Goal: Register for event/course

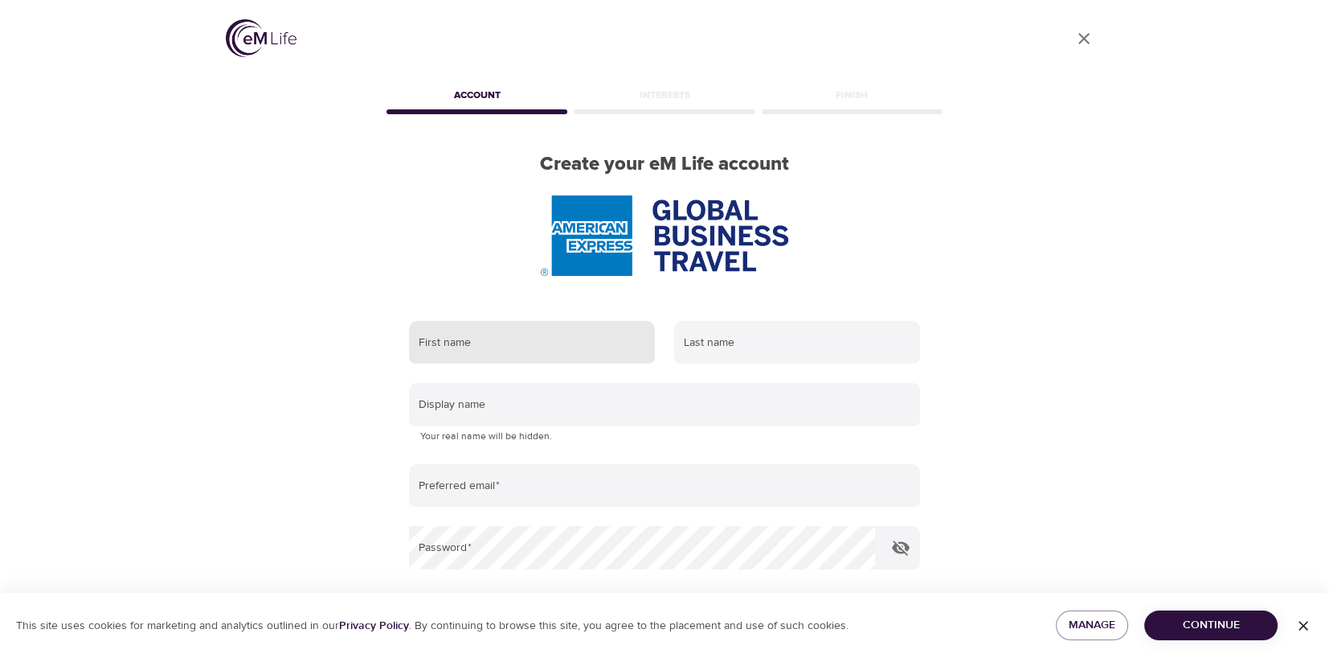
click at [515, 350] on input "text" at bounding box center [532, 342] width 246 height 43
type input "Keri"
type input "[PERSON_NAME]"
type input "[EMAIL_ADDRESS][PERSON_NAME][DOMAIN_NAME]"
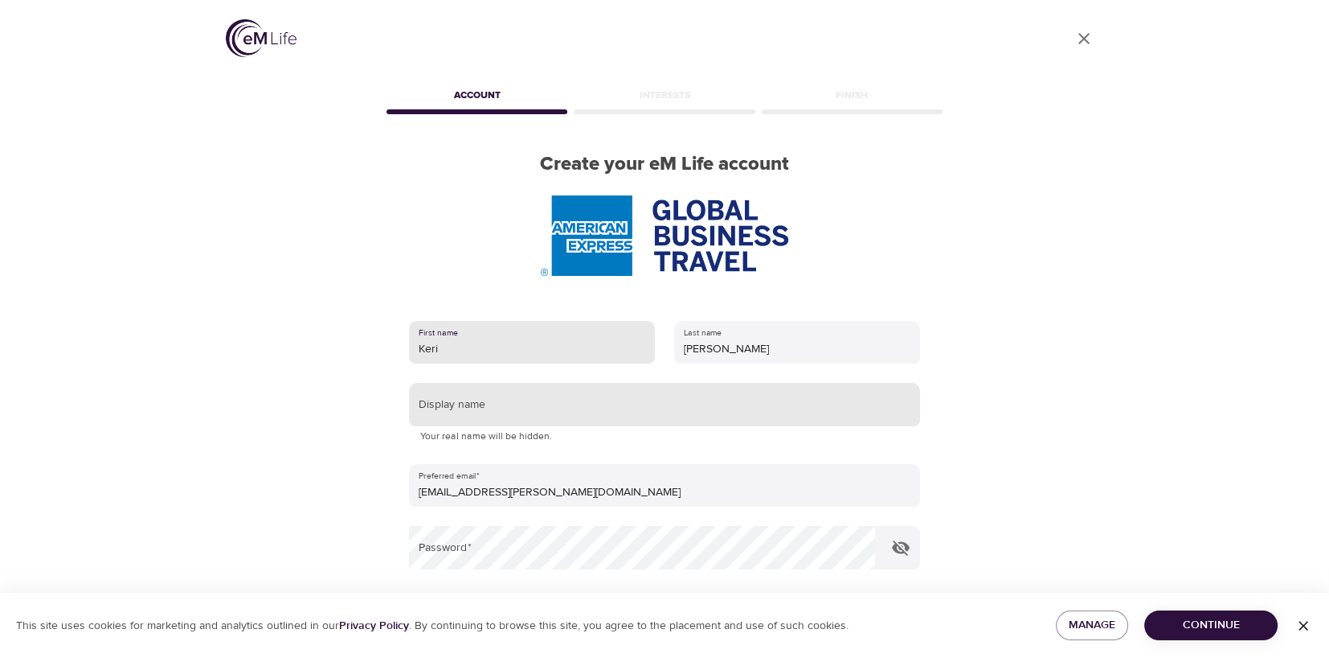
click at [616, 416] on input "text" at bounding box center [664, 404] width 511 height 43
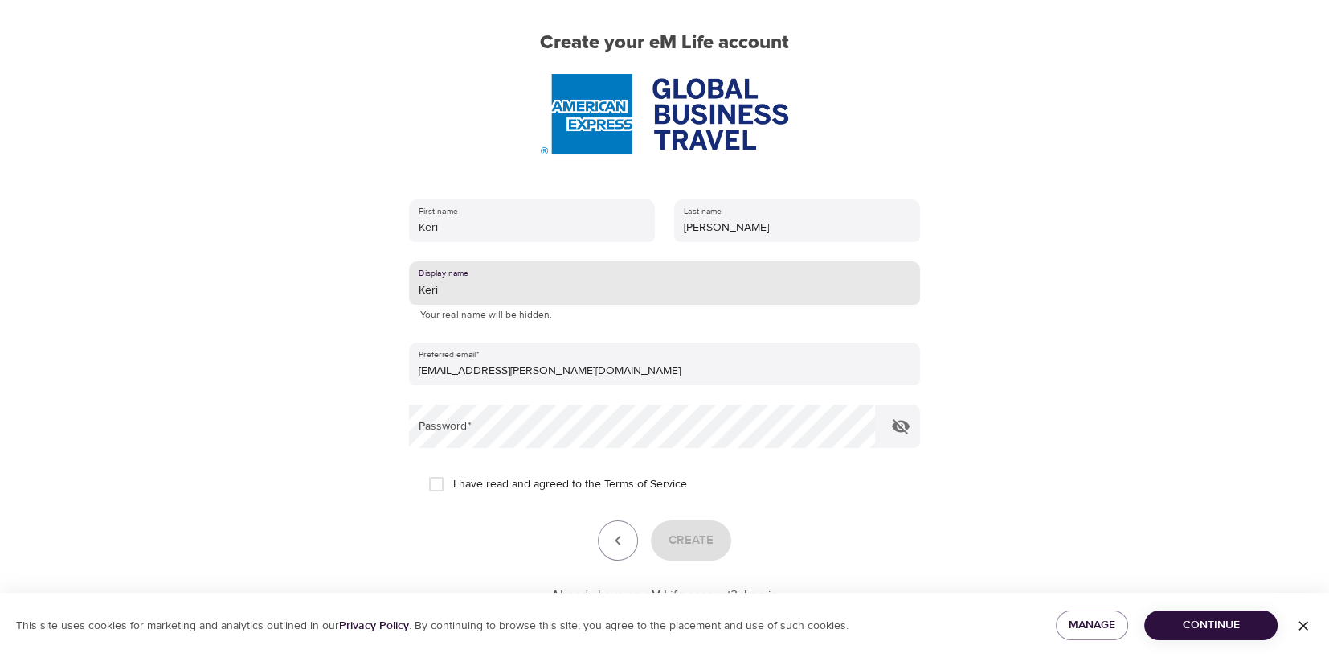
scroll to position [160, 0]
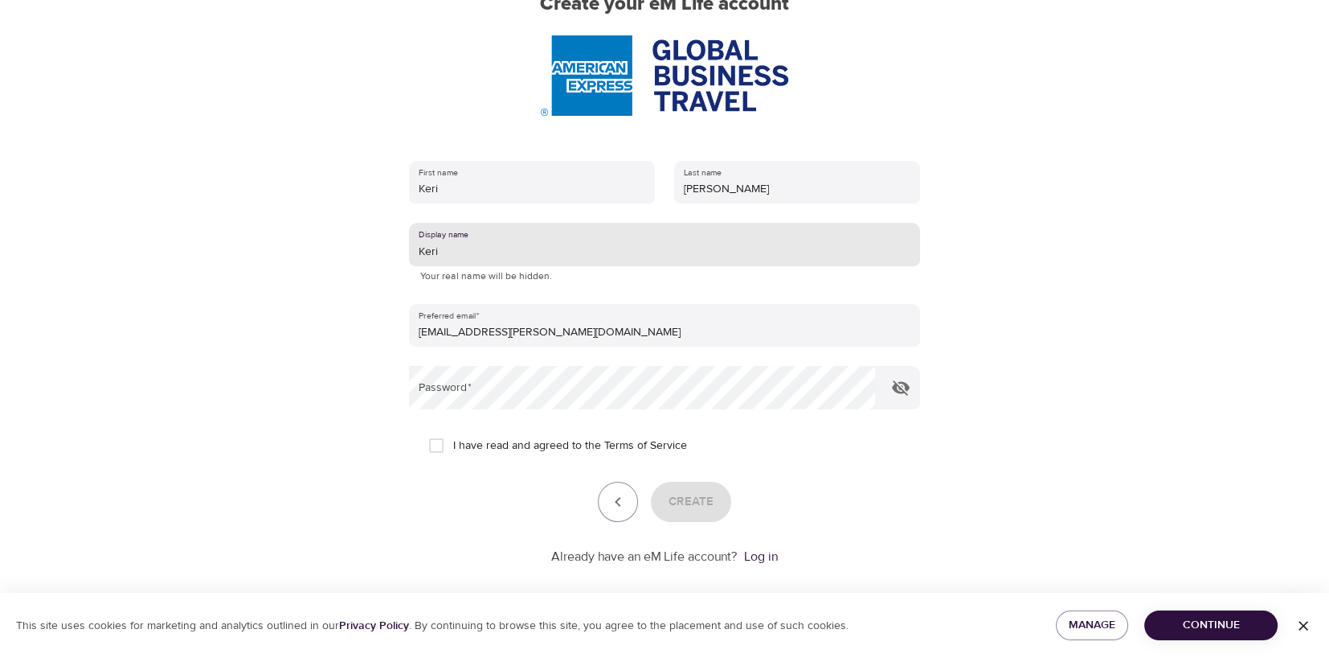
type input "Keri"
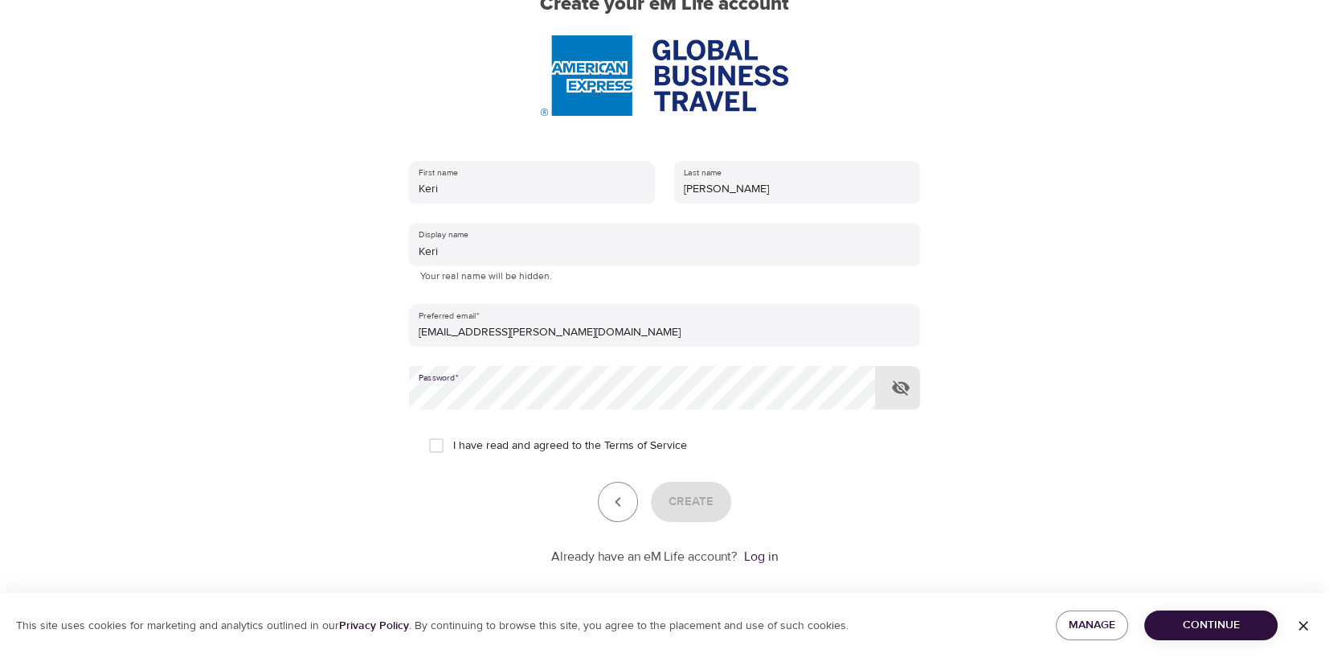
click at [443, 445] on input "I have read and agreed to the Terms of Service" at bounding box center [437, 445] width 34 height 34
checkbox input "true"
click at [717, 505] on button "Create" at bounding box center [691, 501] width 80 height 40
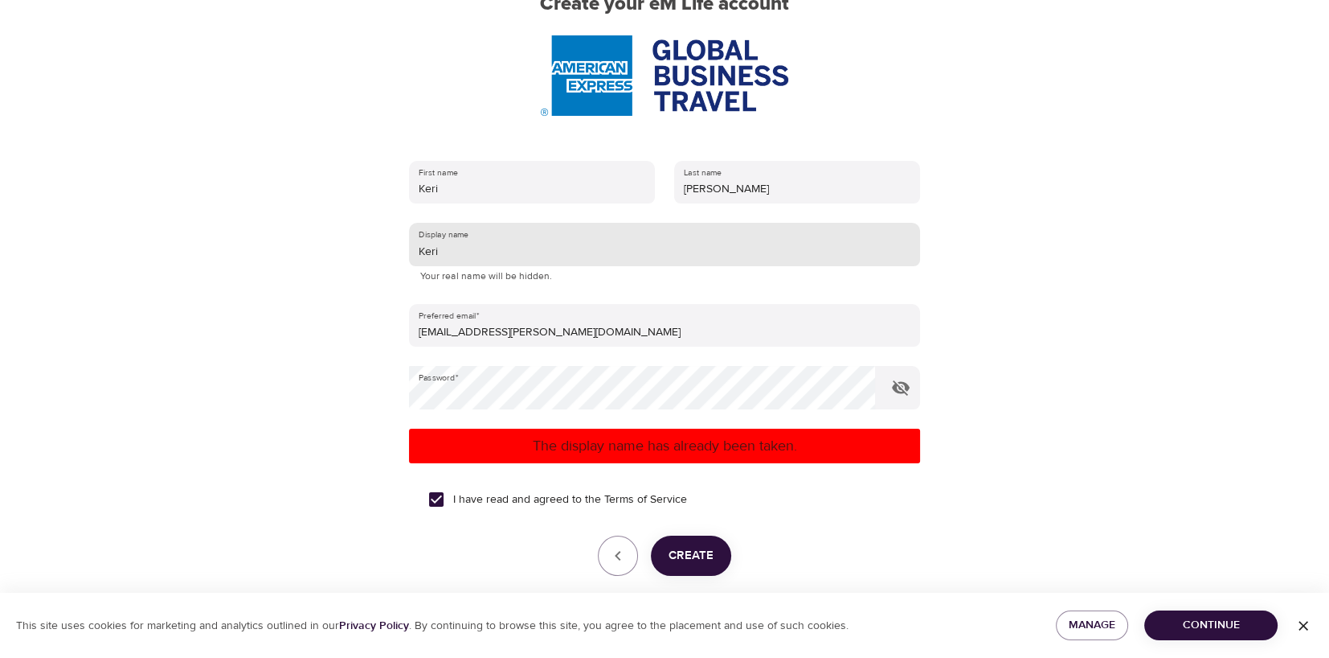
click at [509, 252] on input "Keri" at bounding box center [664, 244] width 511 height 43
type input "KeriW"
click at [670, 553] on span "Create" at bounding box center [691, 555] width 45 height 21
click at [501, 248] on input "KeriW" at bounding box center [664, 244] width 511 height 43
drag, startPoint x: 525, startPoint y: 248, endPoint x: 375, endPoint y: 248, distance: 150.3
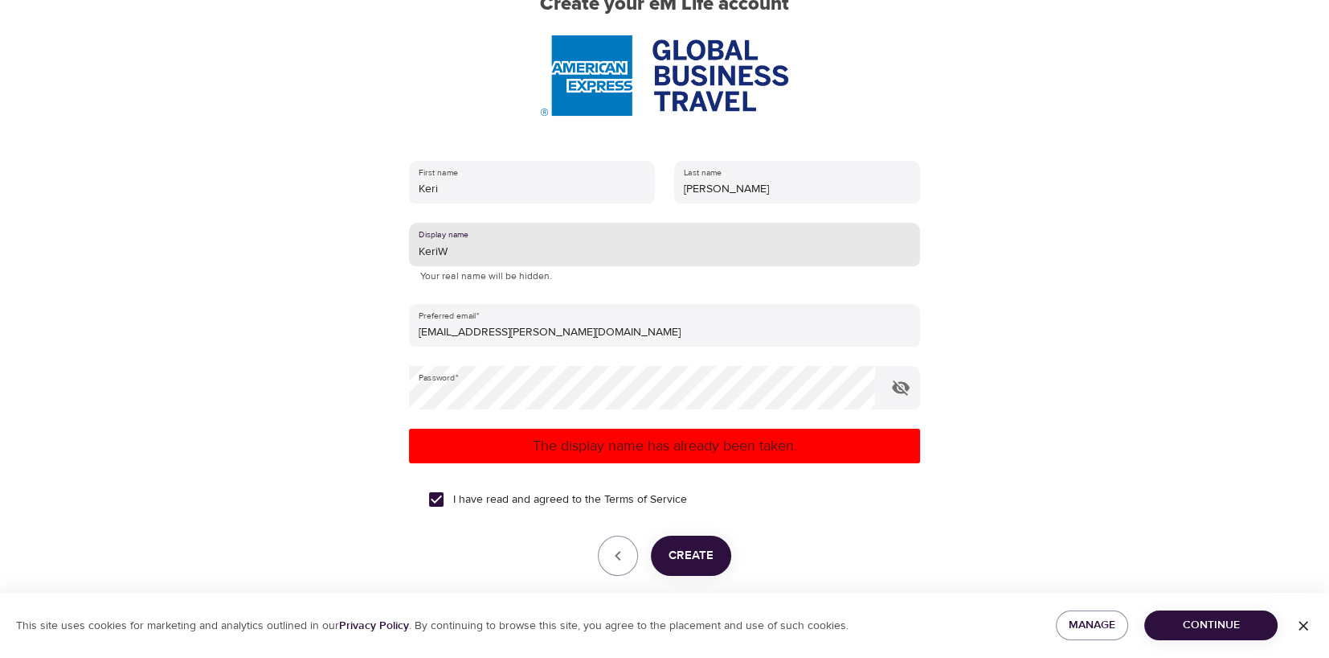
click at [375, 248] on div "User Profile Account Interests Finish Create your eM Life account First name [P…" at bounding box center [665, 169] width 916 height 658
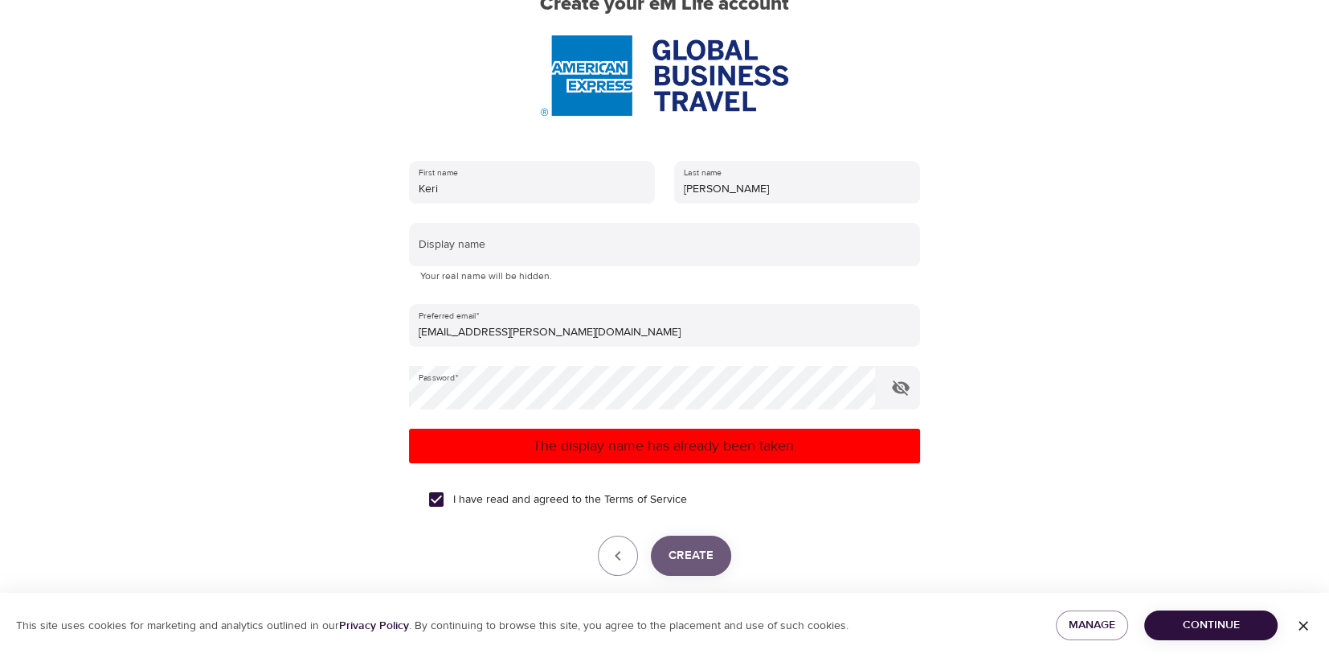
click at [691, 552] on span "Create" at bounding box center [691, 555] width 45 height 21
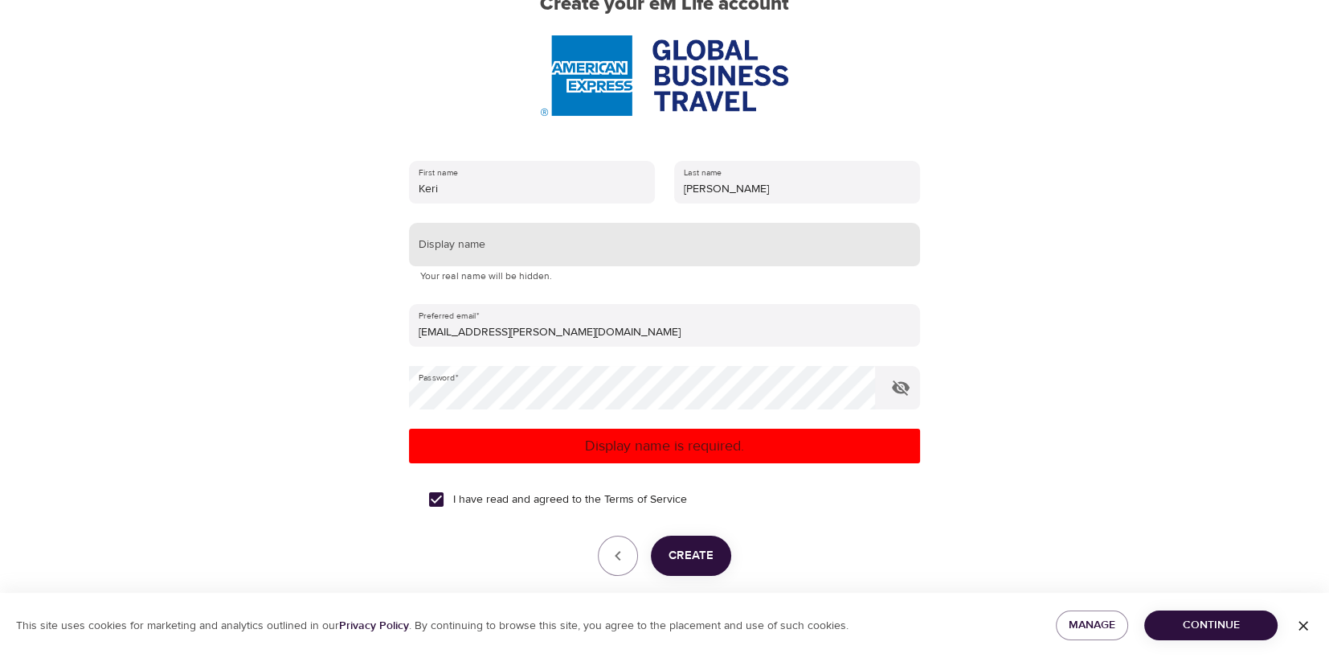
click at [510, 252] on input "text" at bounding box center [664, 244] width 511 height 43
click at [485, 251] on input "text" at bounding box center [664, 244] width 511 height 43
type input "KeriWilliams"
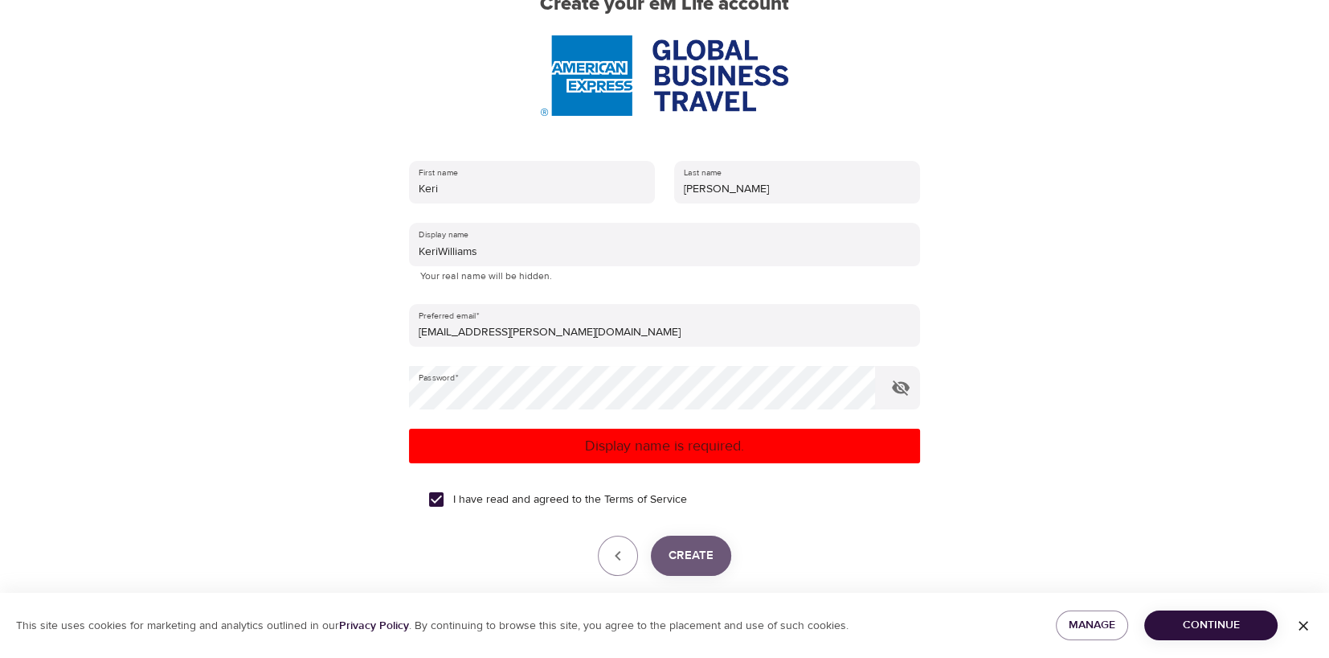
click at [666, 555] on button "Create" at bounding box center [691, 555] width 80 height 40
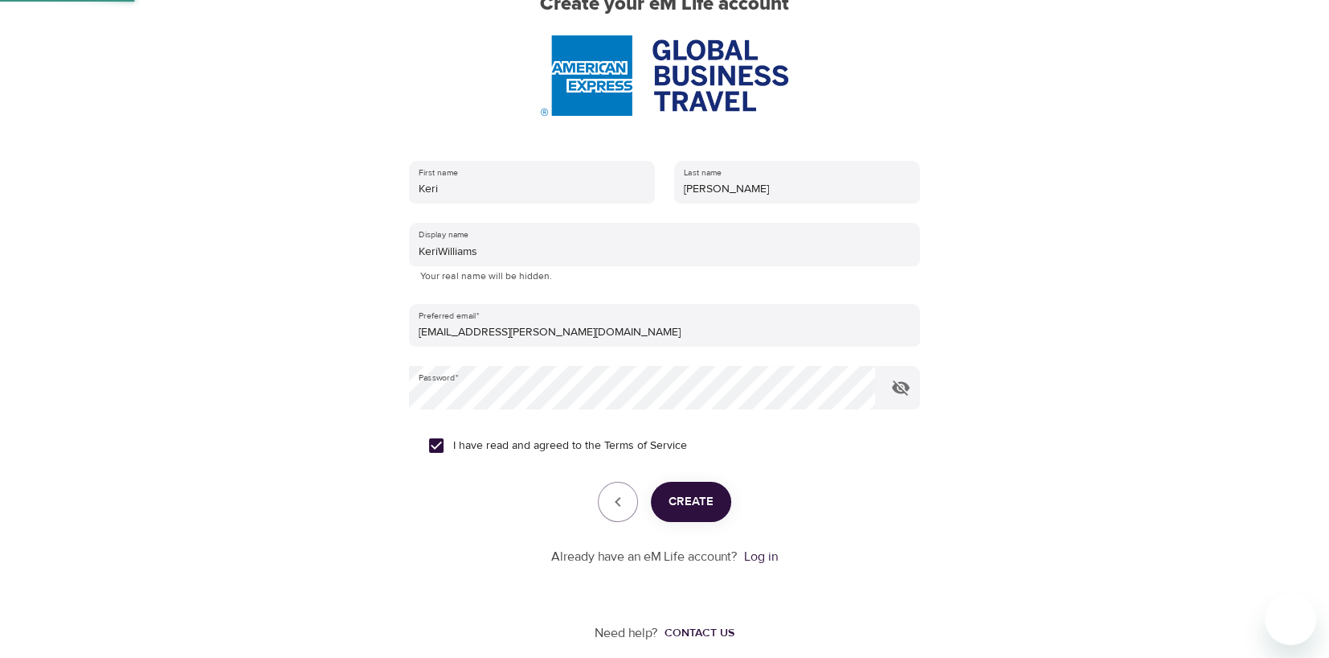
scroll to position [24, 0]
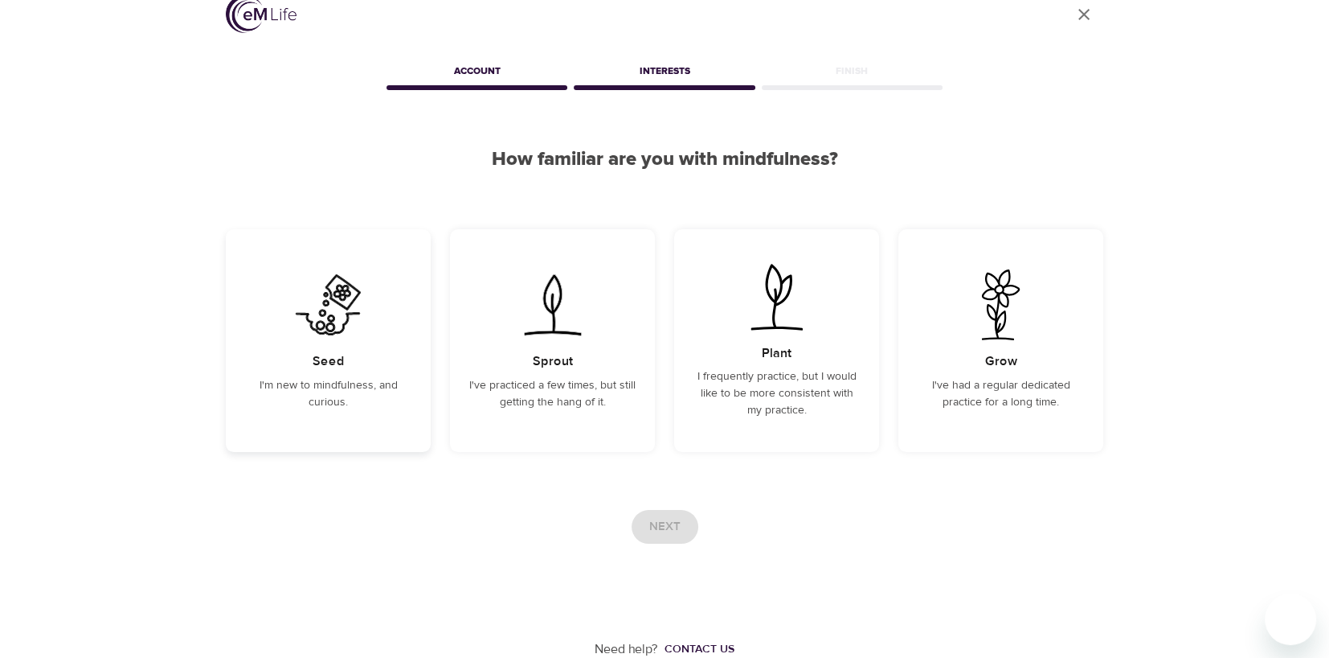
click at [341, 385] on p "I'm new to mindfulness, and curious." at bounding box center [328, 394] width 166 height 34
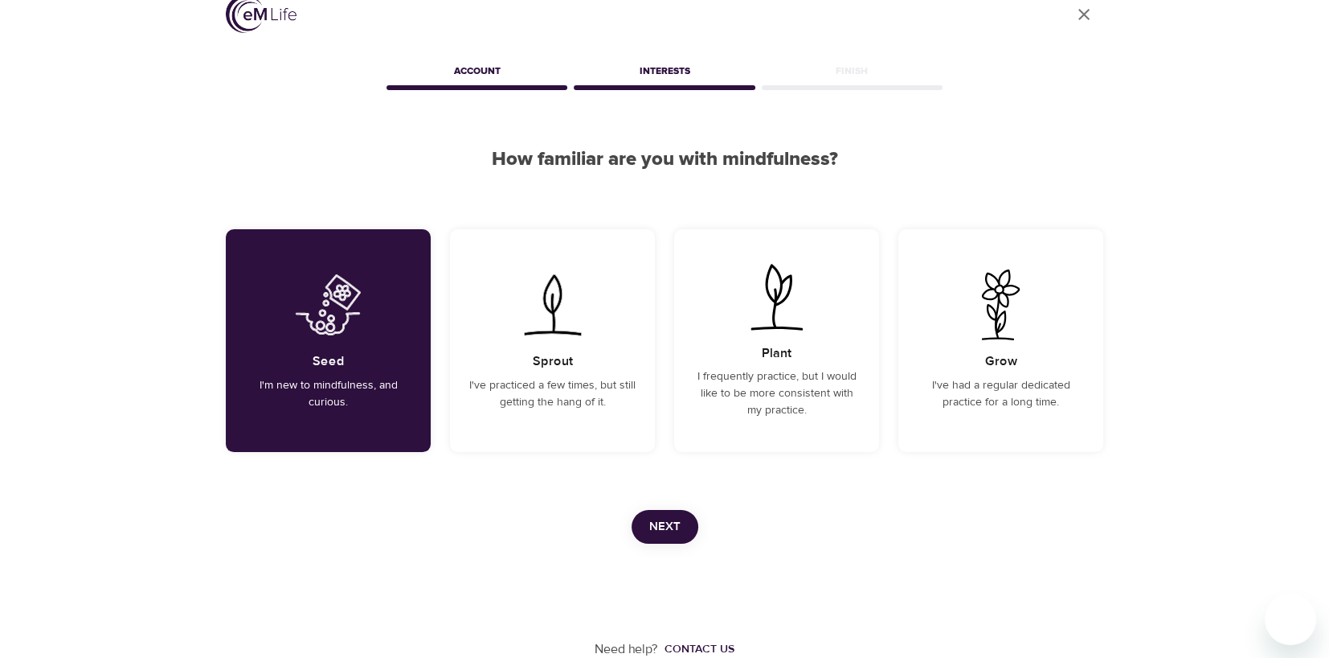
click at [649, 531] on span "Next" at bounding box center [664, 526] width 31 height 21
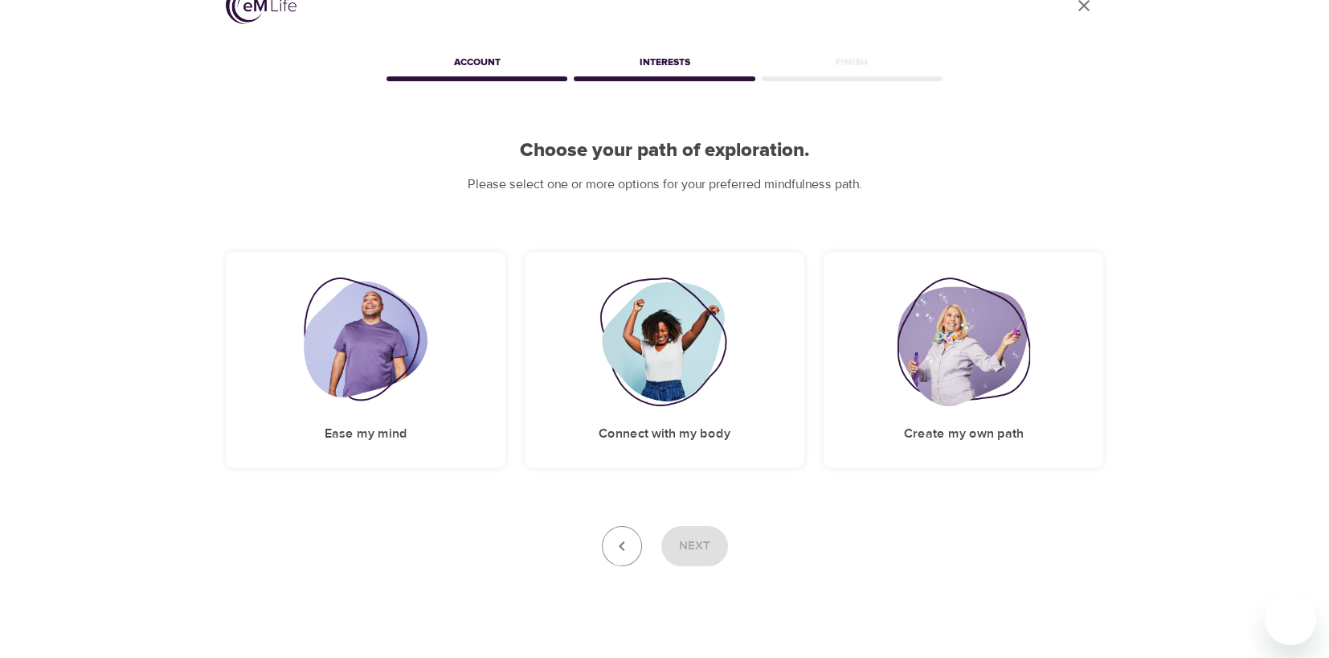
scroll to position [55, 0]
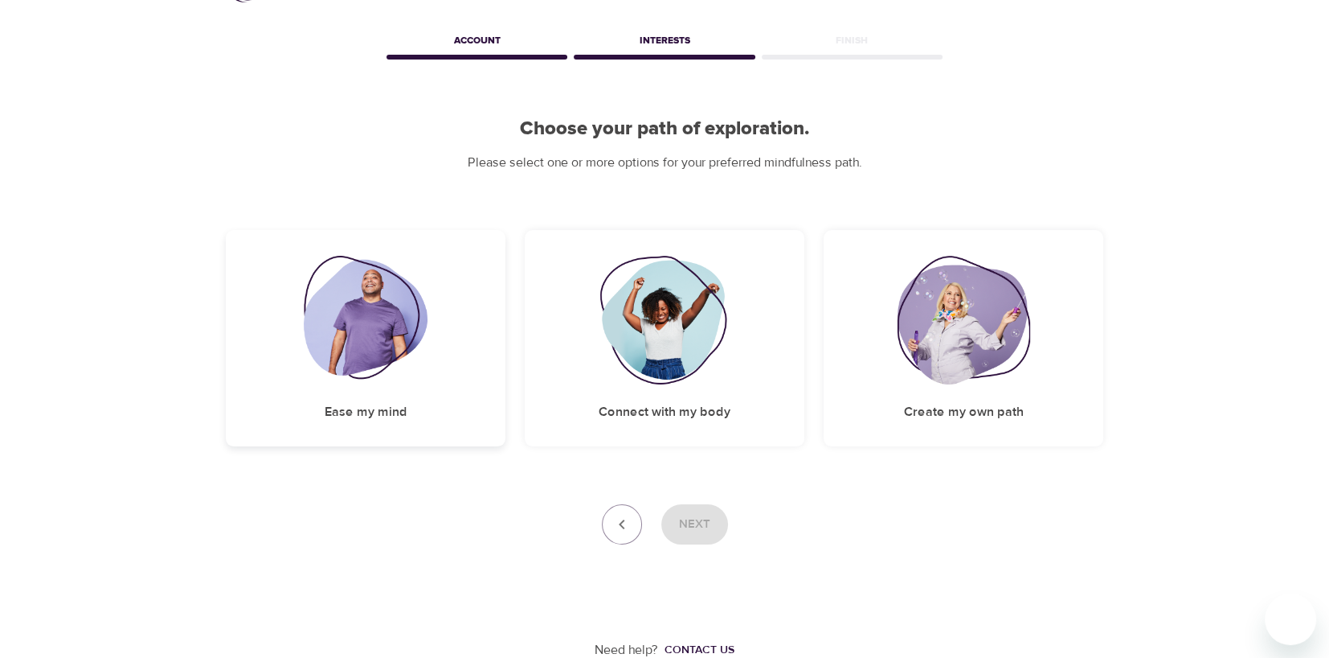
click at [349, 375] on img at bounding box center [366, 320] width 125 height 129
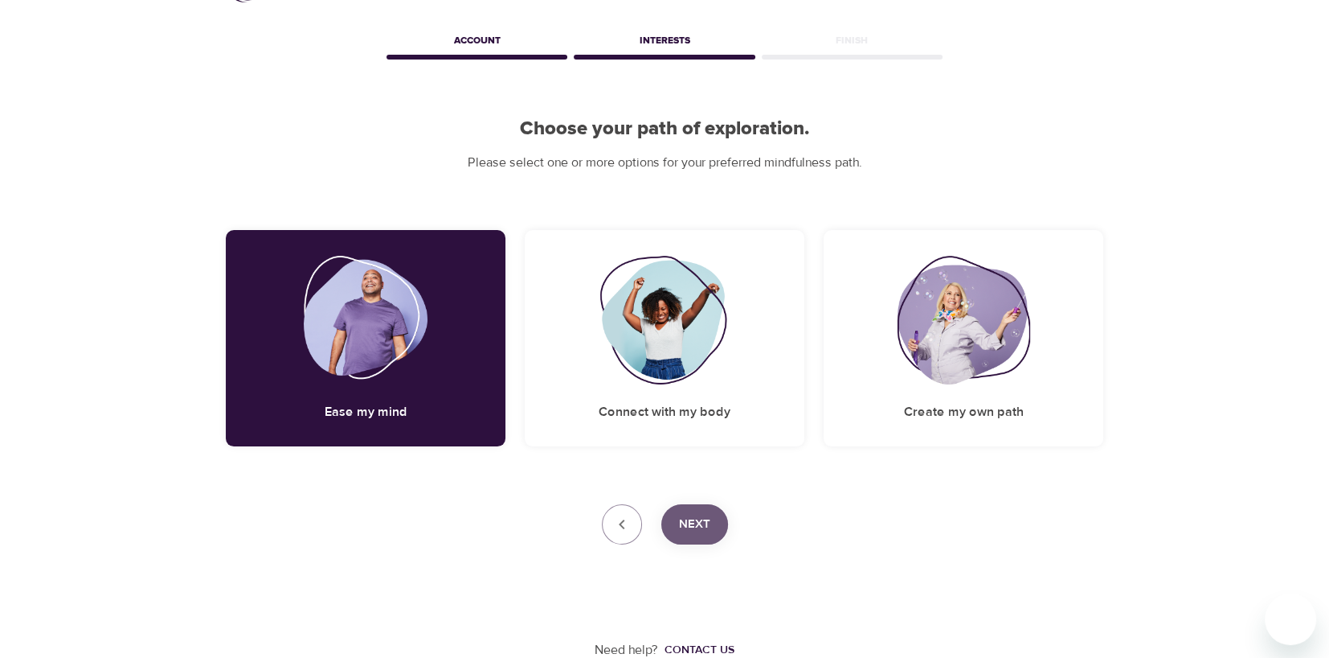
click at [717, 526] on button "Next" at bounding box center [695, 524] width 67 height 40
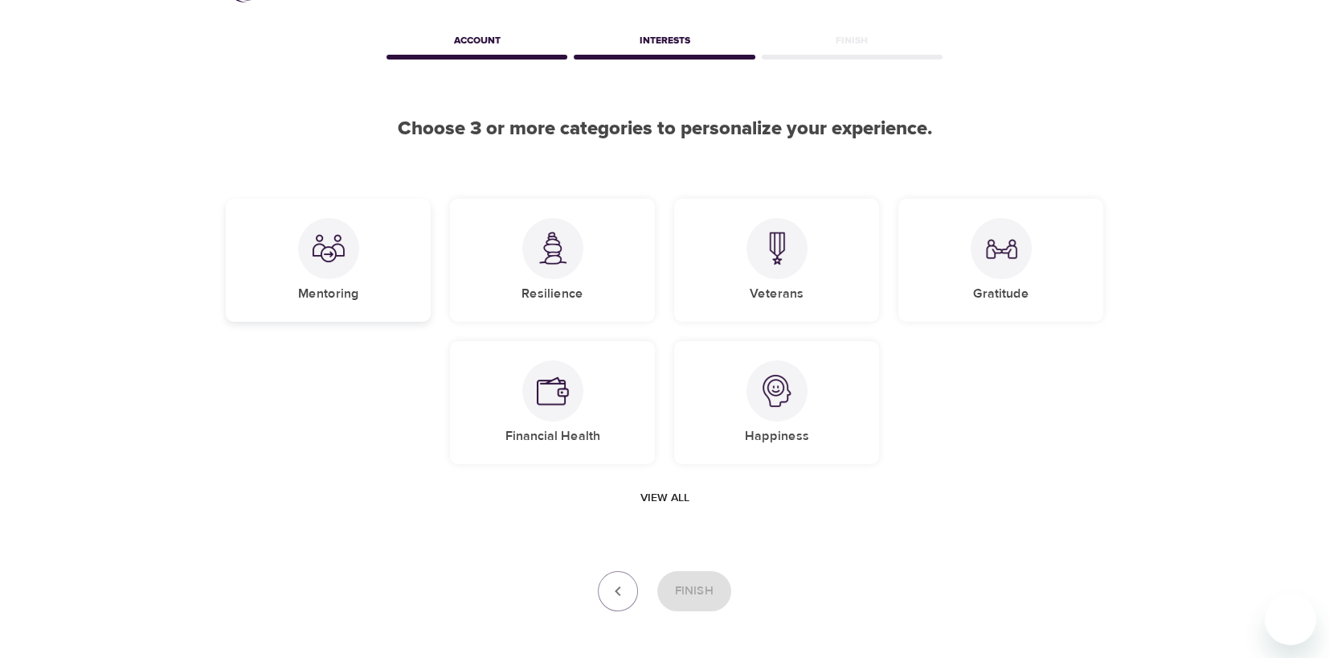
click at [360, 265] on div "Mentoring" at bounding box center [328, 260] width 205 height 123
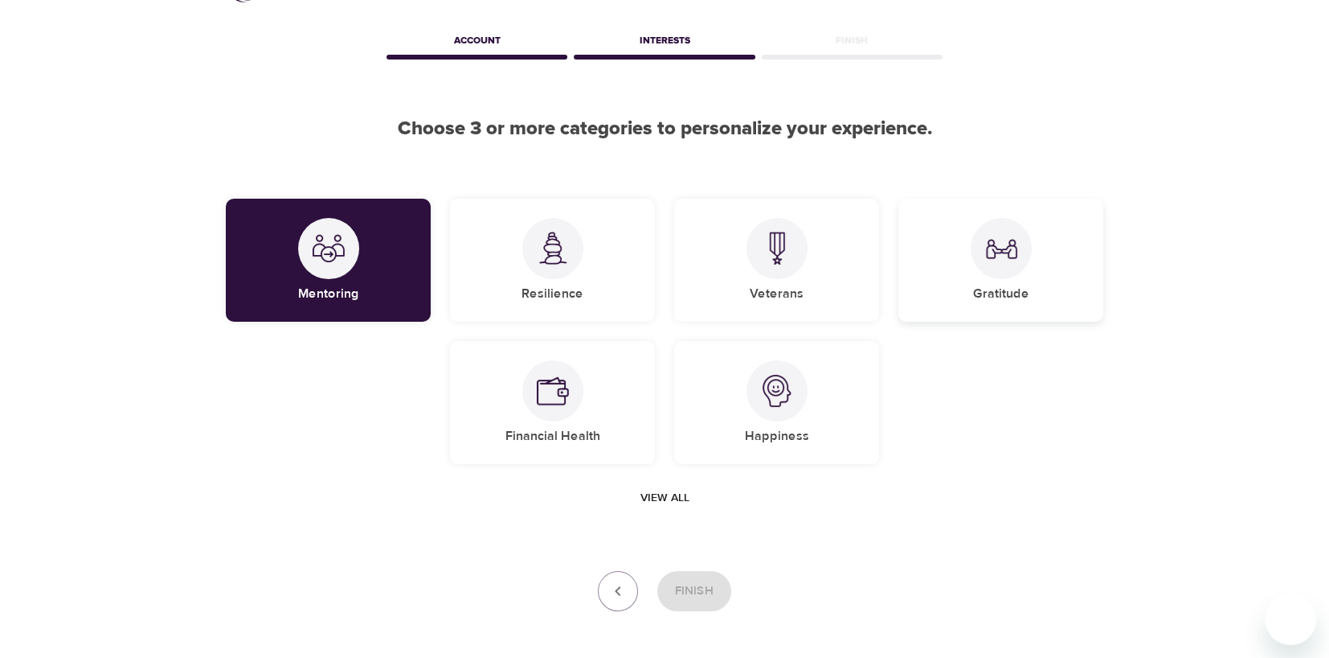
click at [1016, 248] on img at bounding box center [1001, 248] width 32 height 32
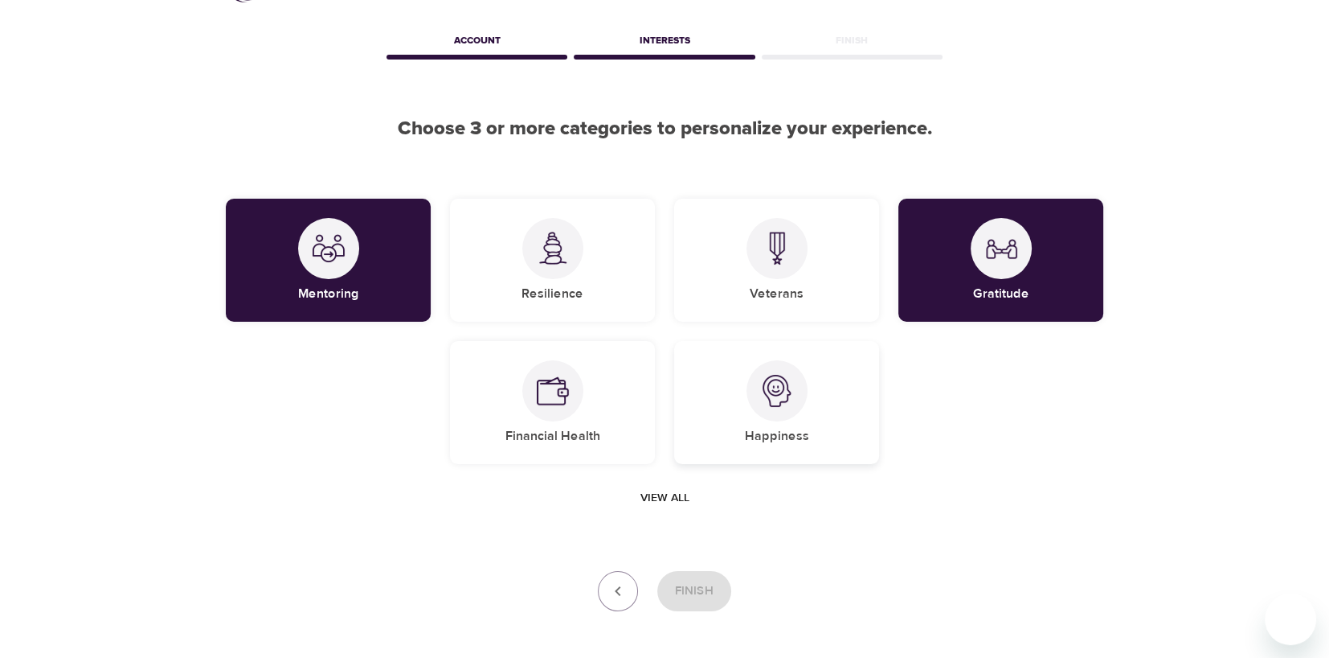
click at [832, 379] on div "Happiness" at bounding box center [776, 402] width 205 height 123
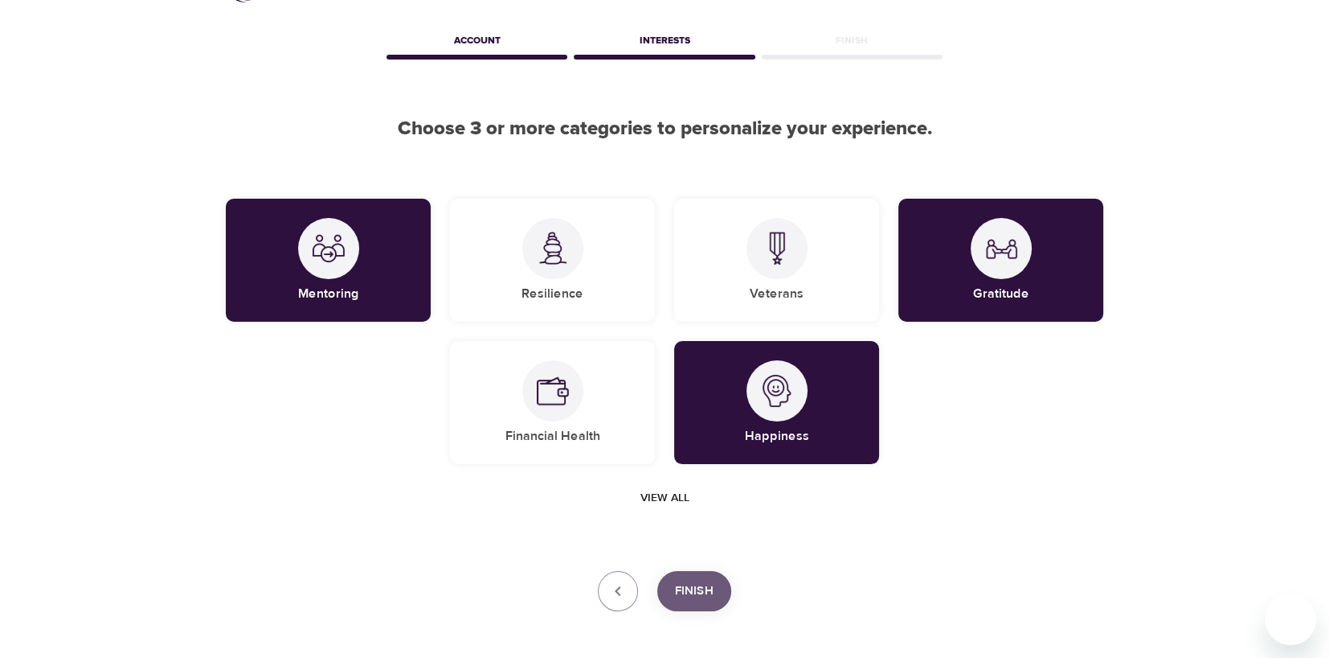
click at [696, 596] on span "Finish" at bounding box center [694, 590] width 39 height 21
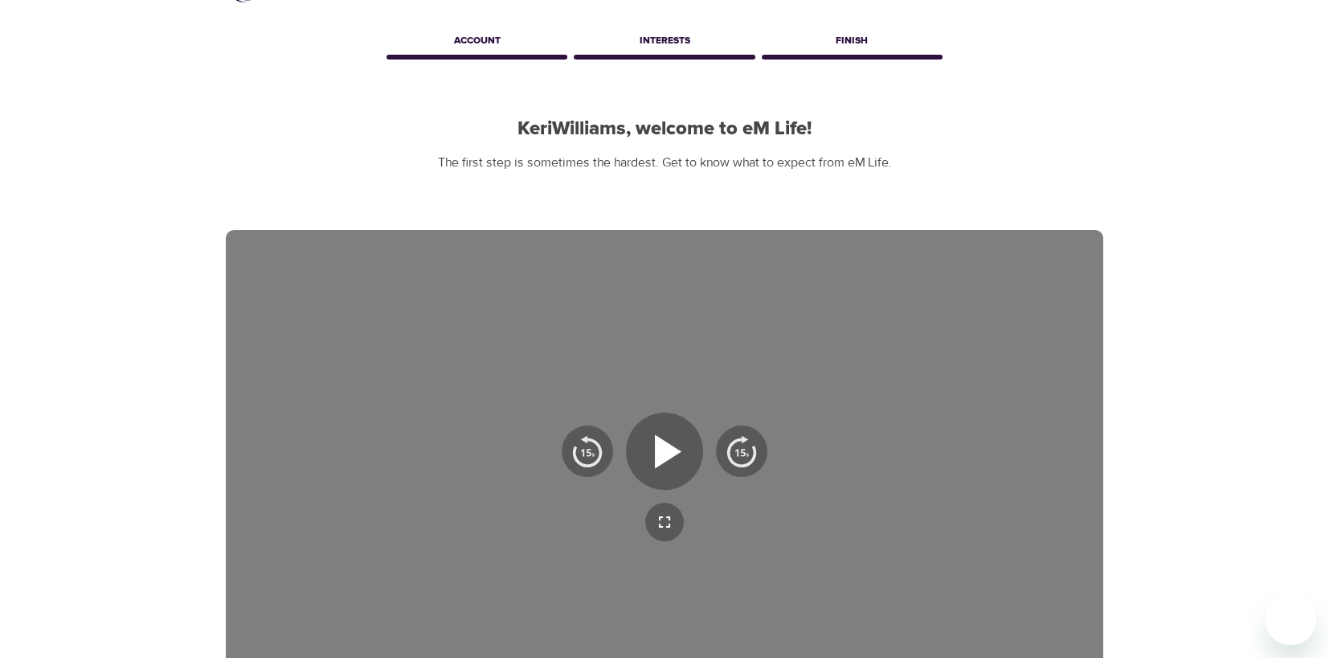
scroll to position [332, 0]
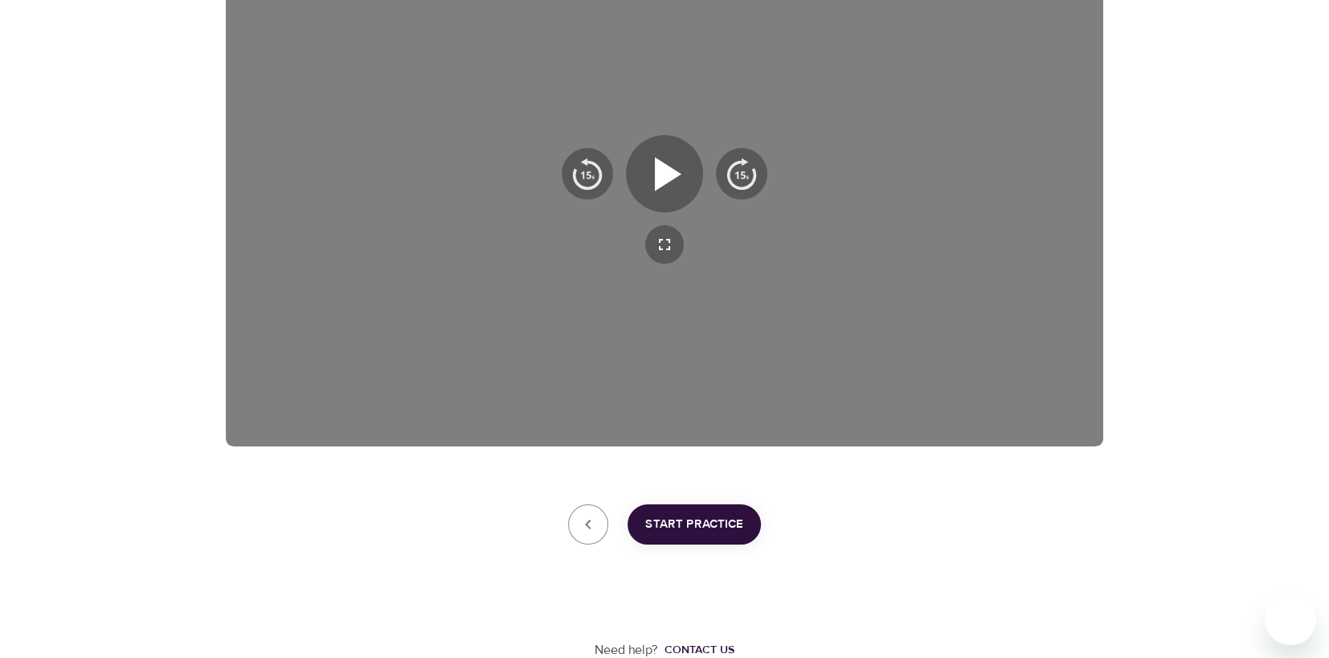
click at [727, 528] on span "Start Practice" at bounding box center [694, 524] width 98 height 21
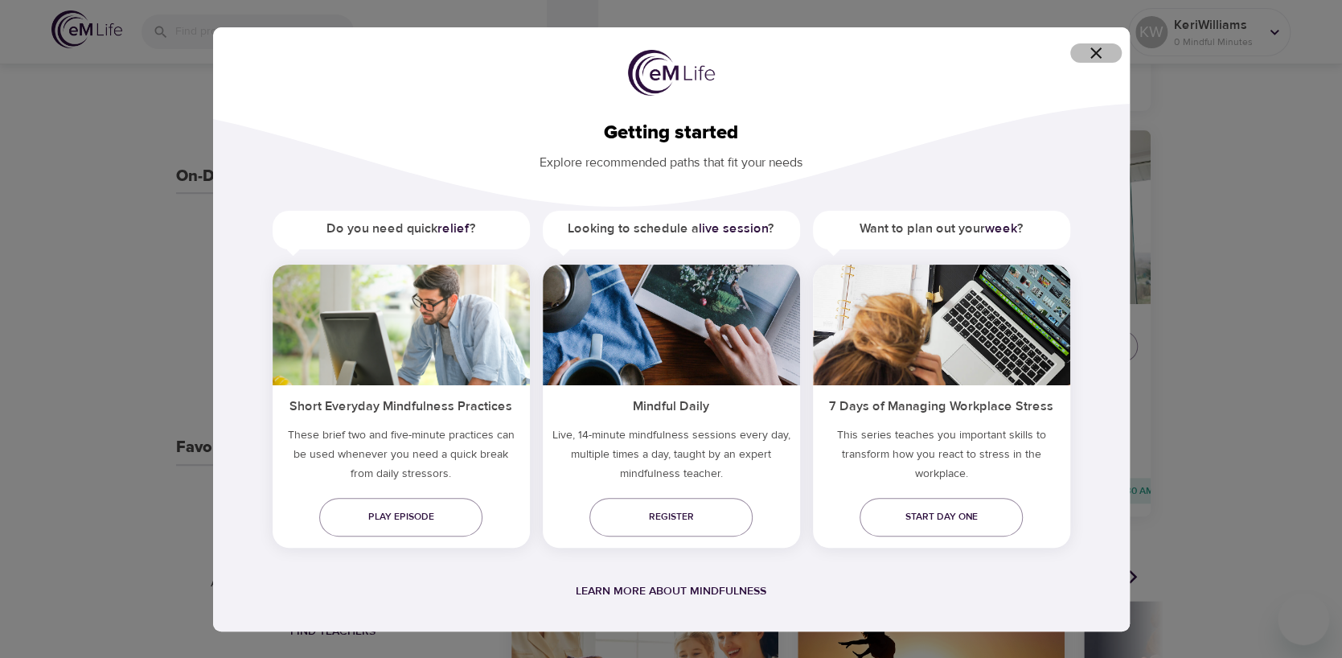
click at [1096, 48] on icon "button" at bounding box center [1095, 52] width 19 height 19
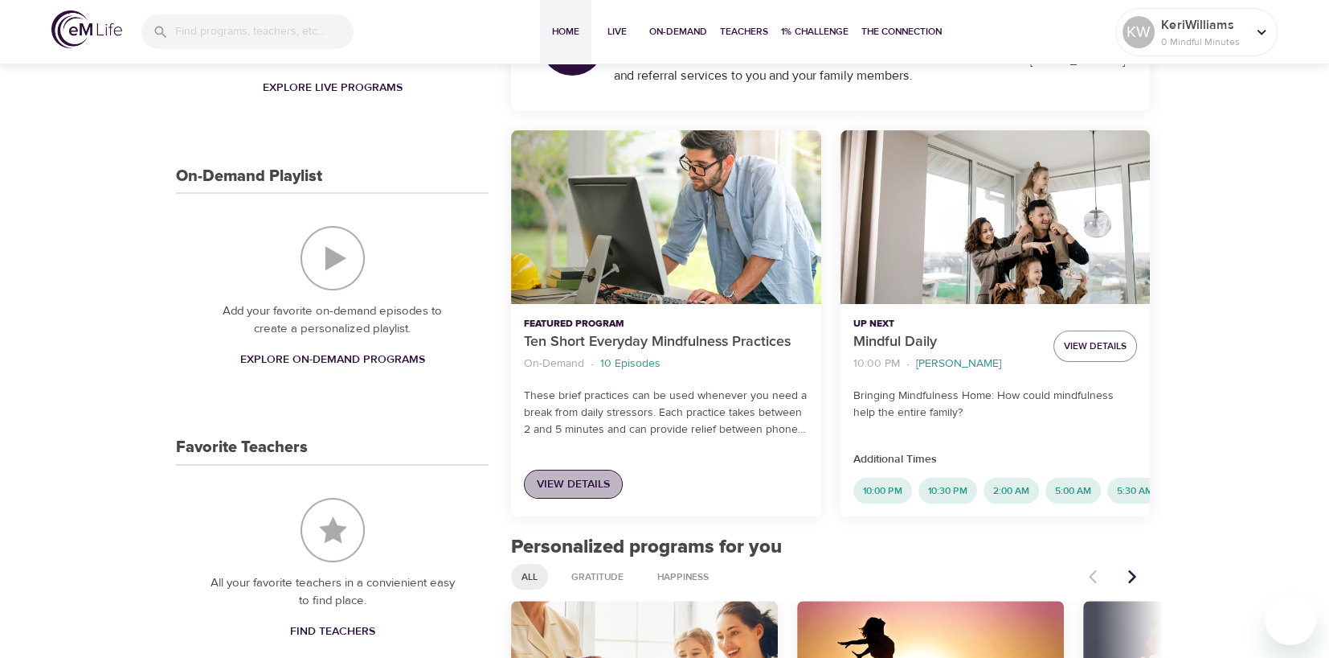
click at [567, 481] on span "View Details" at bounding box center [573, 484] width 73 height 20
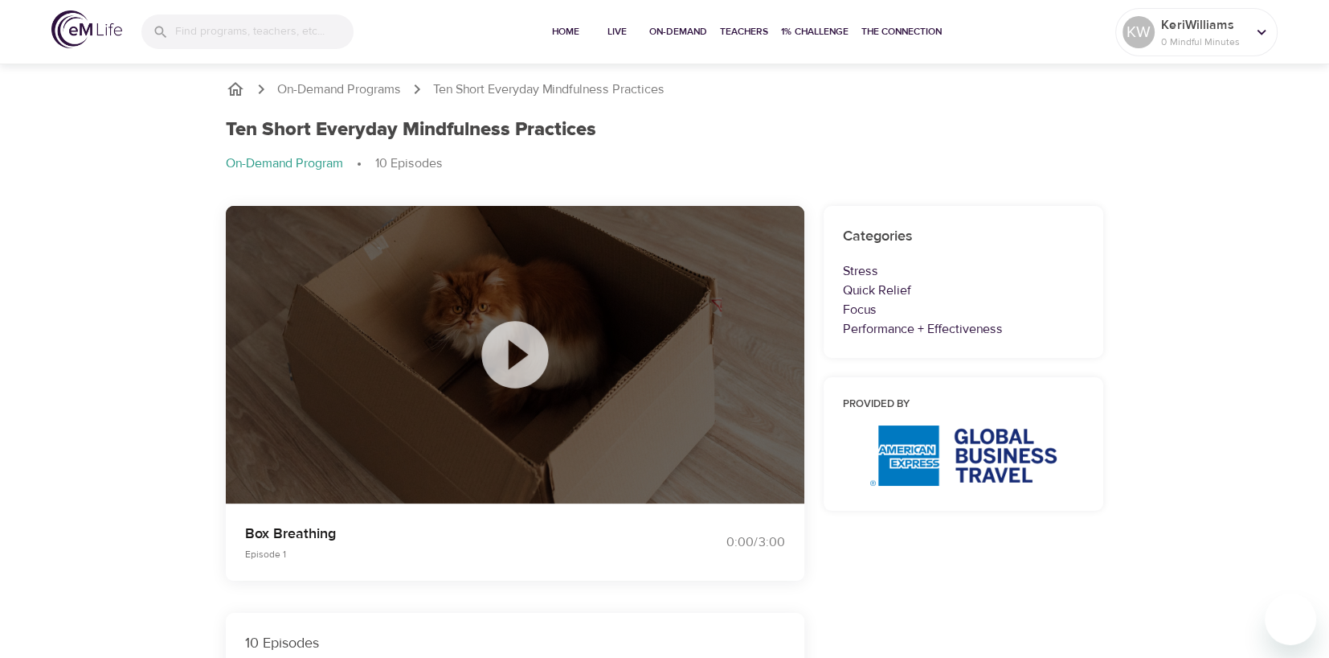
click at [526, 354] on icon at bounding box center [515, 354] width 80 height 80
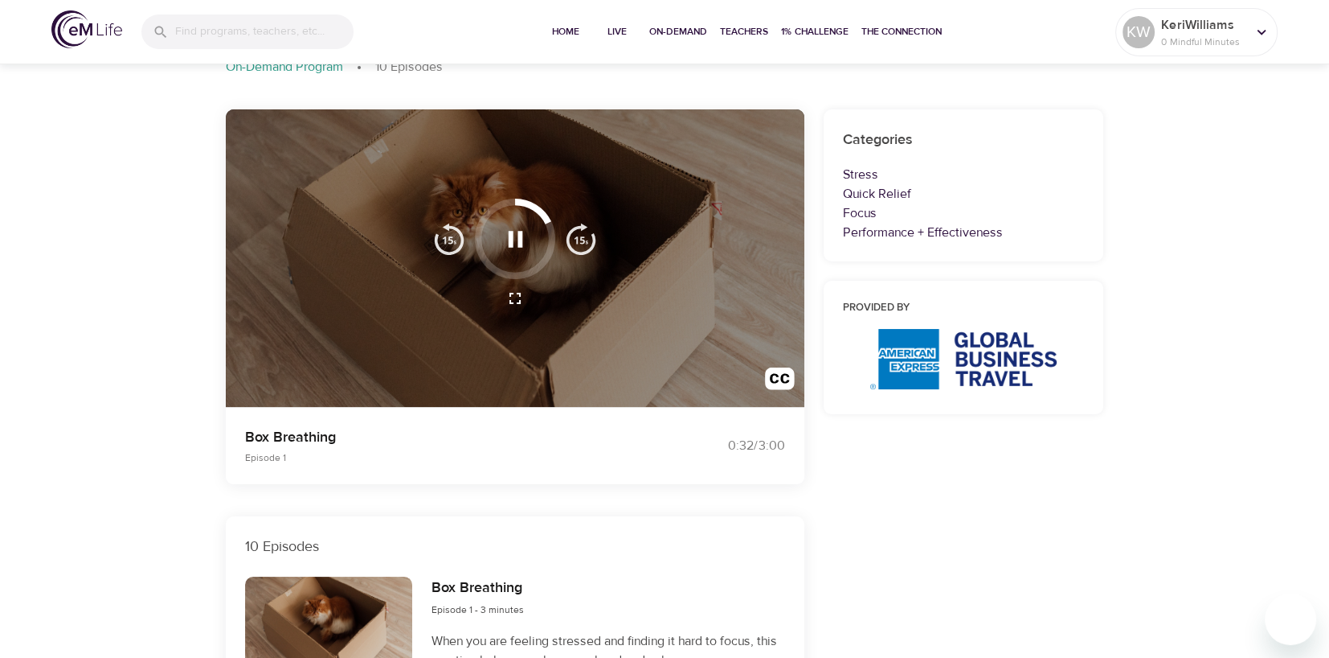
scroll to position [80, 0]
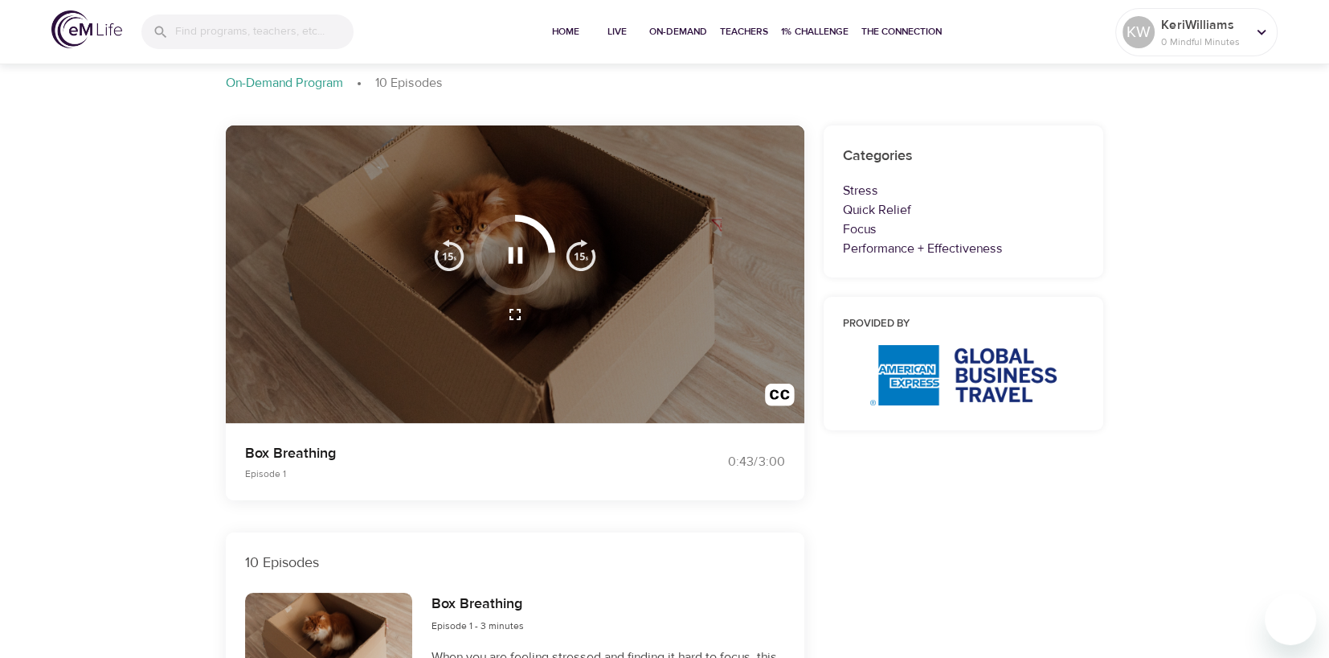
click at [583, 256] on img "button" at bounding box center [581, 255] width 32 height 32
click at [586, 259] on img "button" at bounding box center [581, 255] width 32 height 32
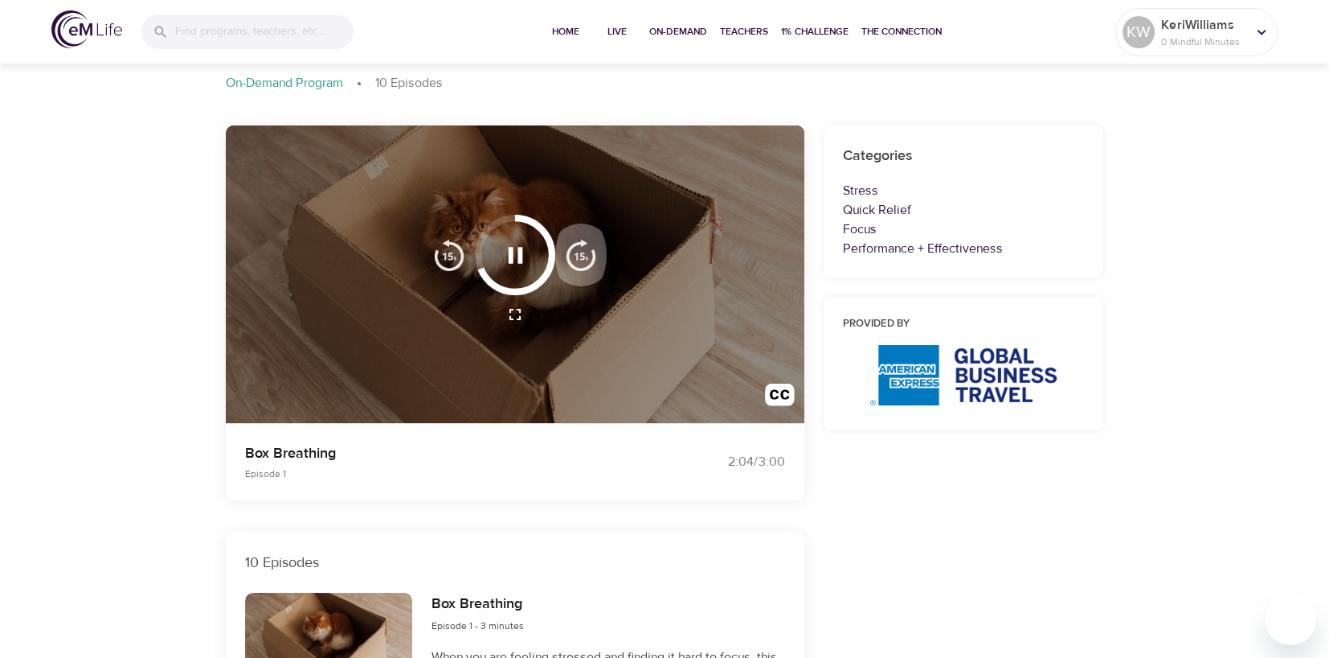
click at [586, 259] on img "button" at bounding box center [581, 255] width 32 height 32
click at [586, 260] on img "button" at bounding box center [581, 255] width 32 height 32
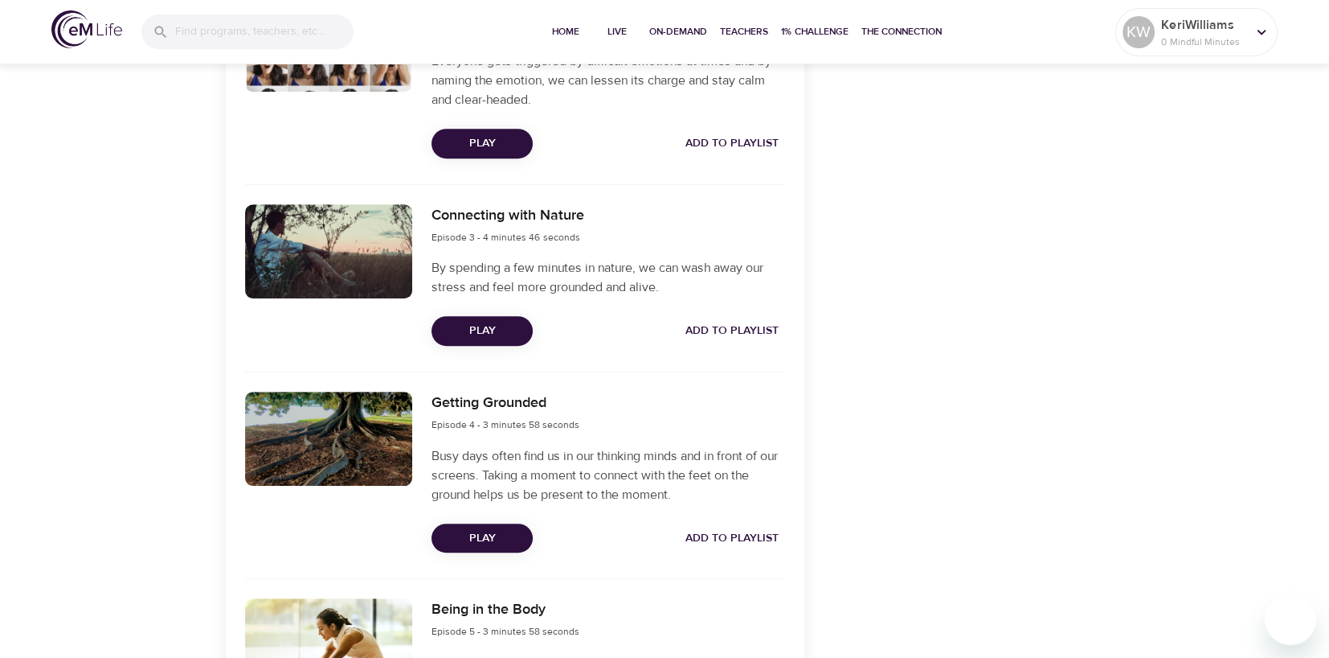
scroll to position [883, 0]
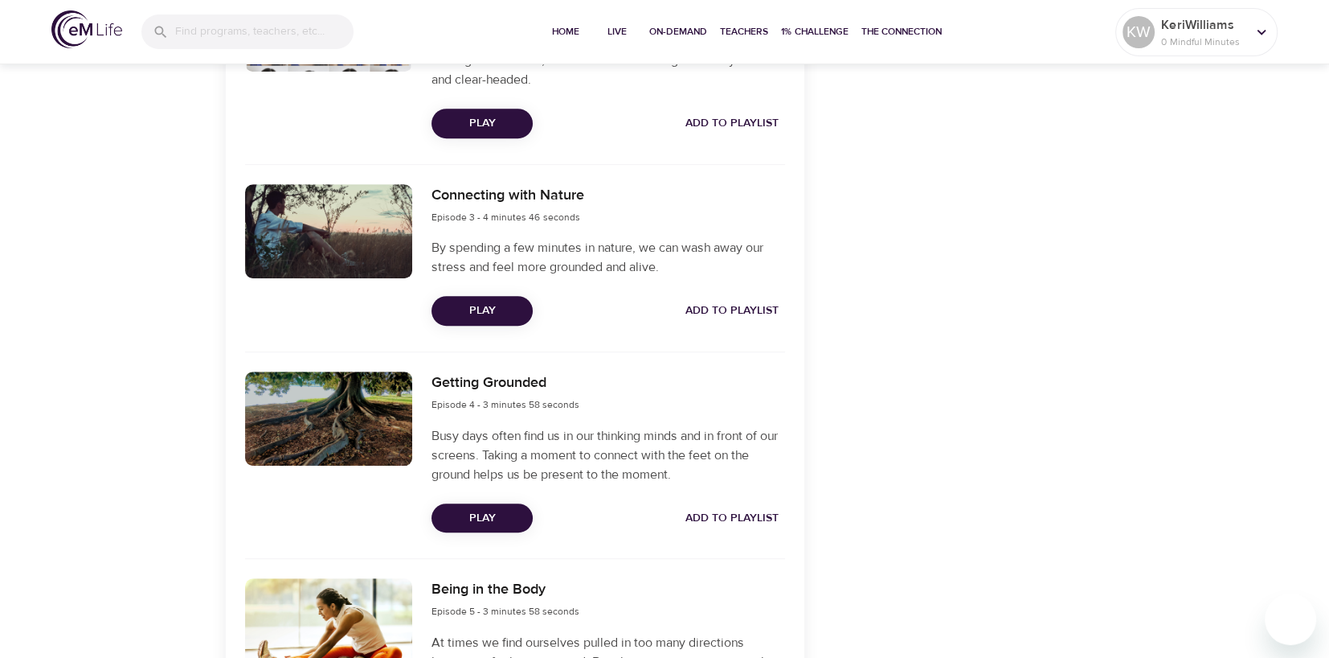
drag, startPoint x: 481, startPoint y: 311, endPoint x: 502, endPoint y: 309, distance: 20.2
click at [481, 311] on span "Play" at bounding box center [482, 311] width 76 height 20
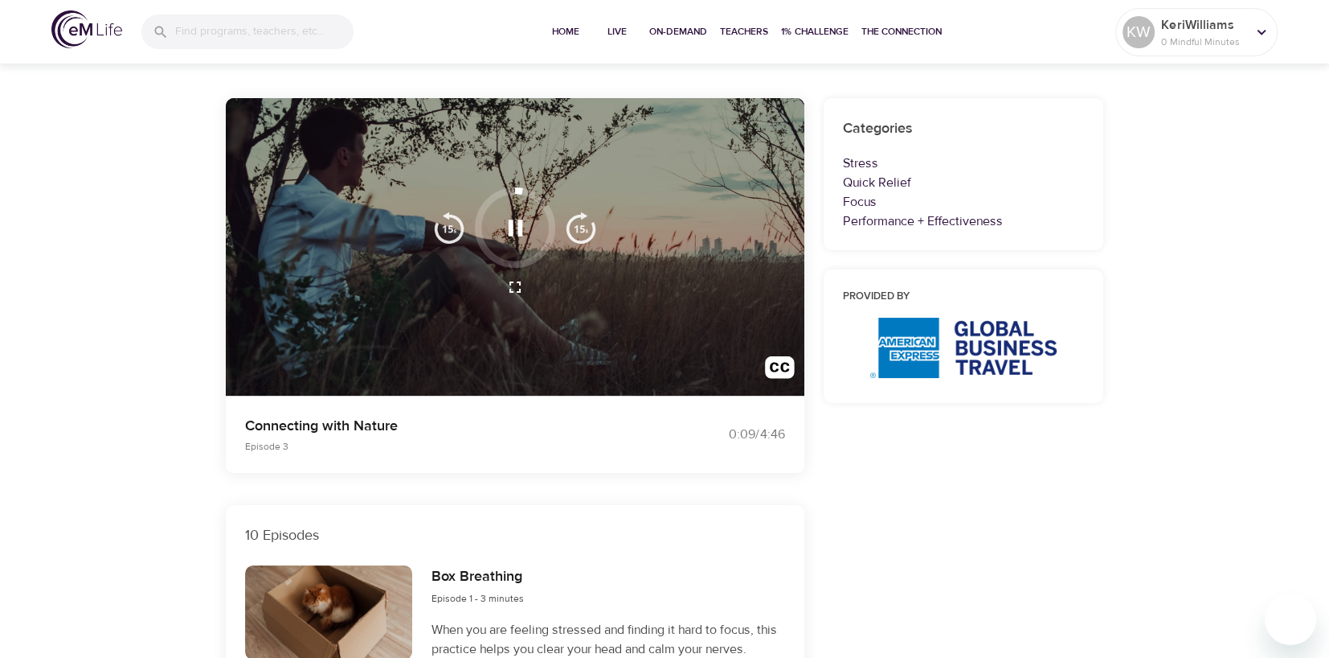
scroll to position [80, 0]
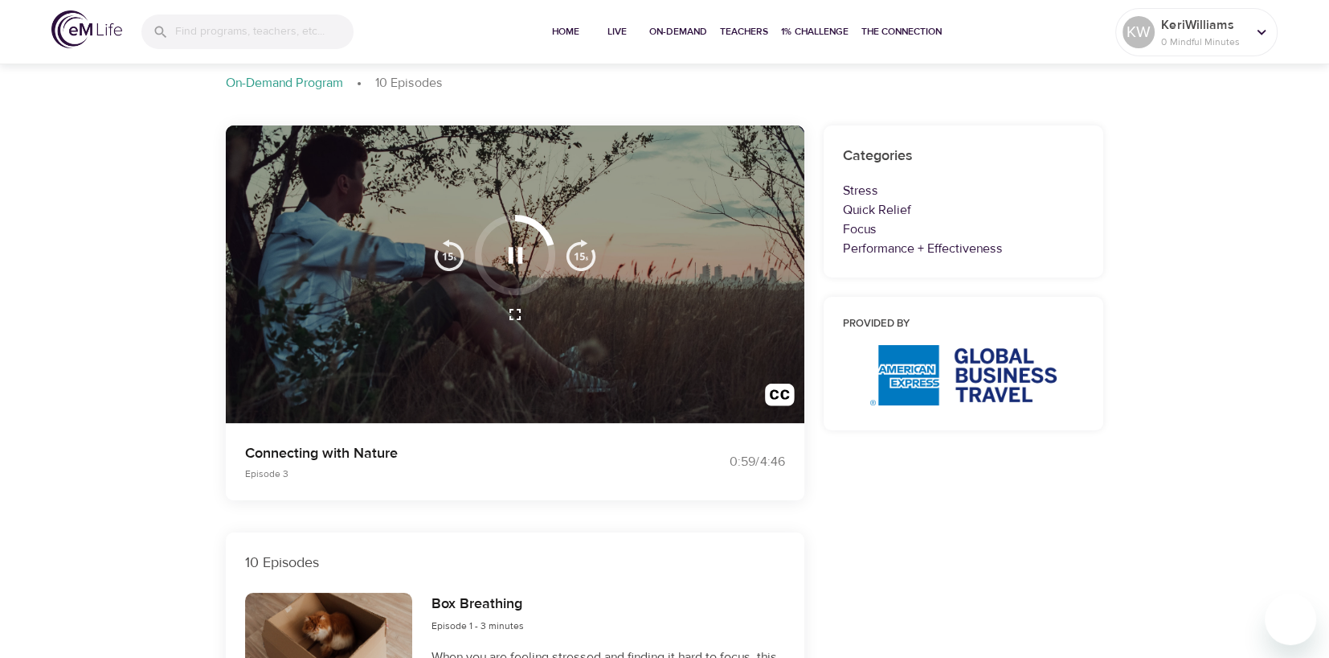
click at [569, 254] on img "button" at bounding box center [581, 255] width 32 height 32
click at [573, 254] on img "button" at bounding box center [581, 255] width 32 height 32
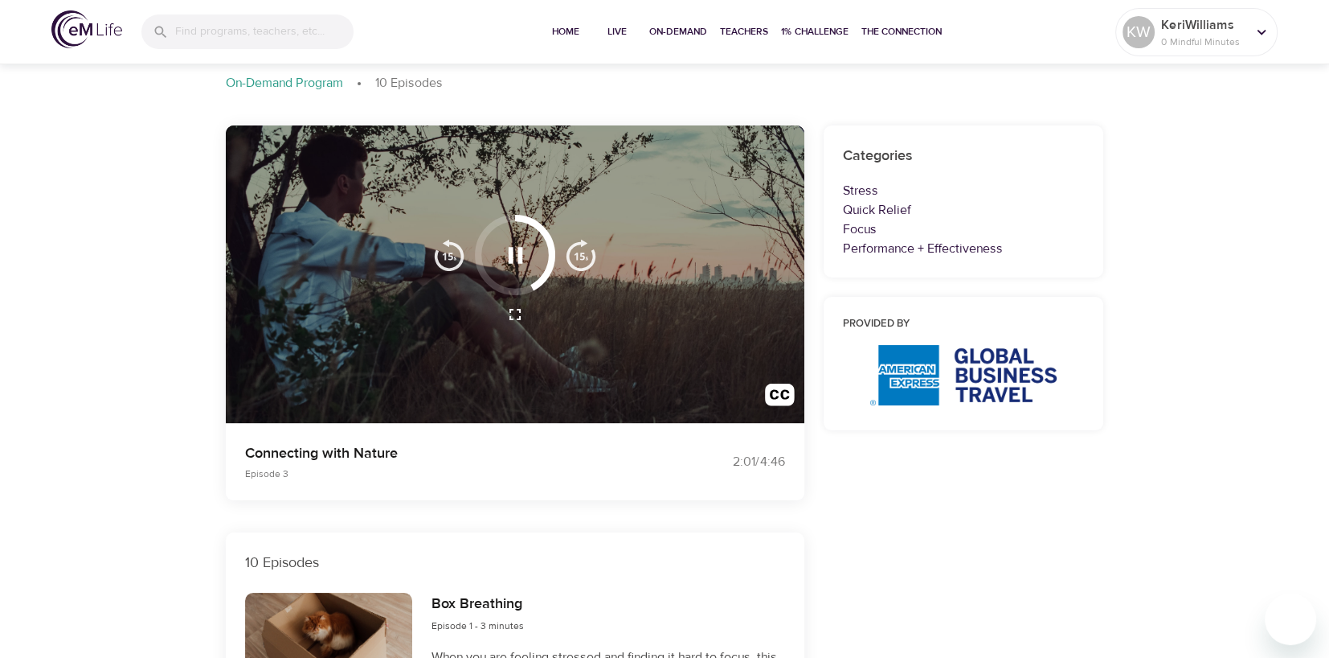
click at [573, 254] on img "button" at bounding box center [581, 255] width 32 height 32
drag, startPoint x: 524, startPoint y: 285, endPoint x: 470, endPoint y: 252, distance: 62.7
click at [465, 244] on div at bounding box center [515, 255] width 183 height 80
click at [599, 247] on button "button" at bounding box center [580, 255] width 51 height 80
click at [590, 251] on img "button" at bounding box center [581, 255] width 32 height 32
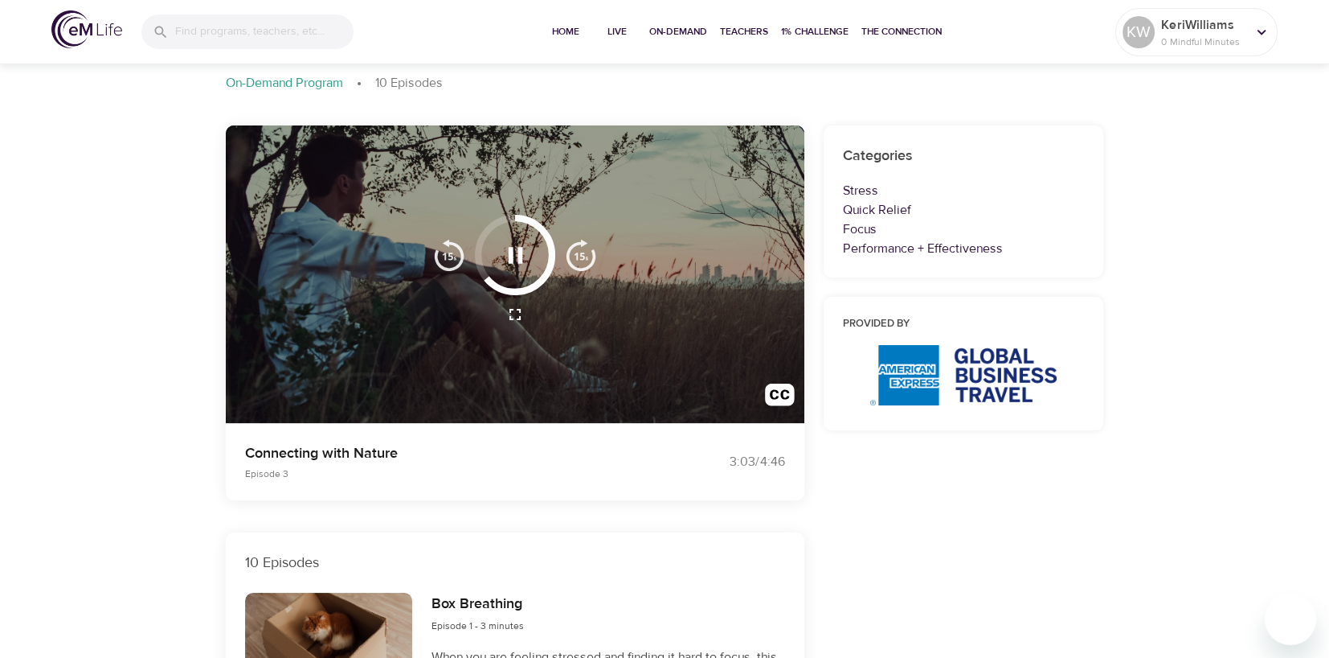
click at [589, 252] on img "button" at bounding box center [581, 255] width 32 height 32
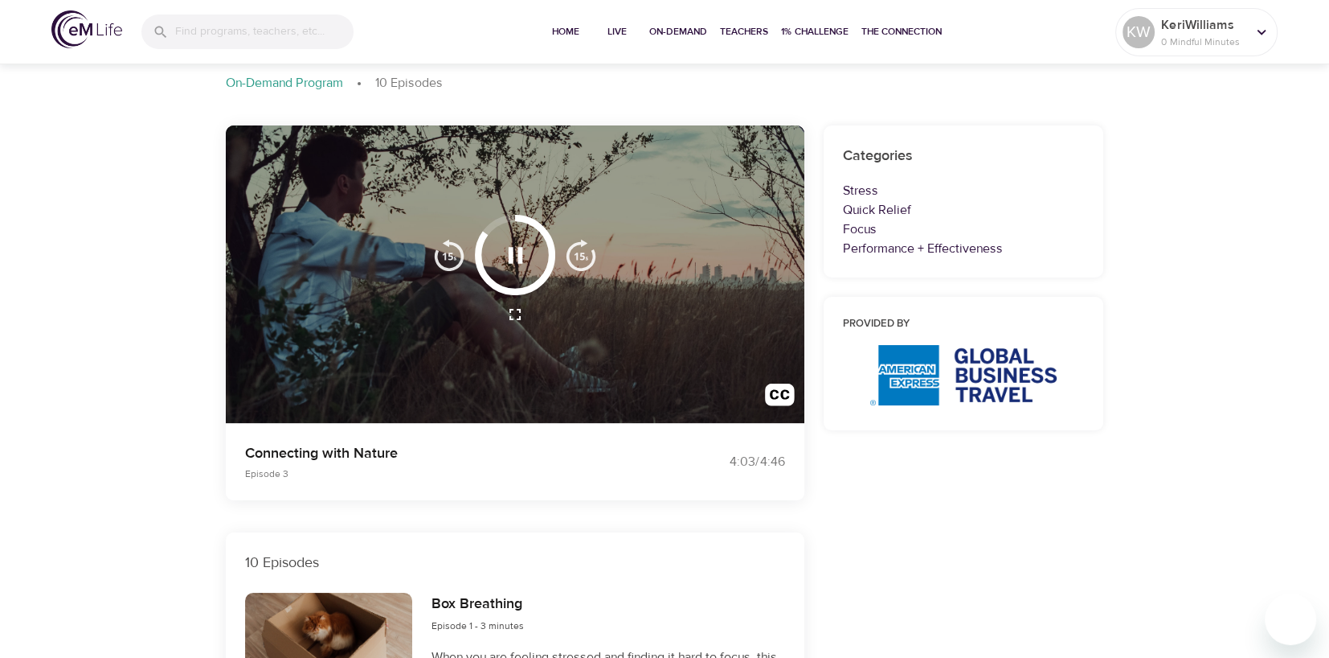
click at [589, 252] on img "button" at bounding box center [581, 255] width 32 height 32
click at [584, 255] on img "button" at bounding box center [581, 255] width 32 height 32
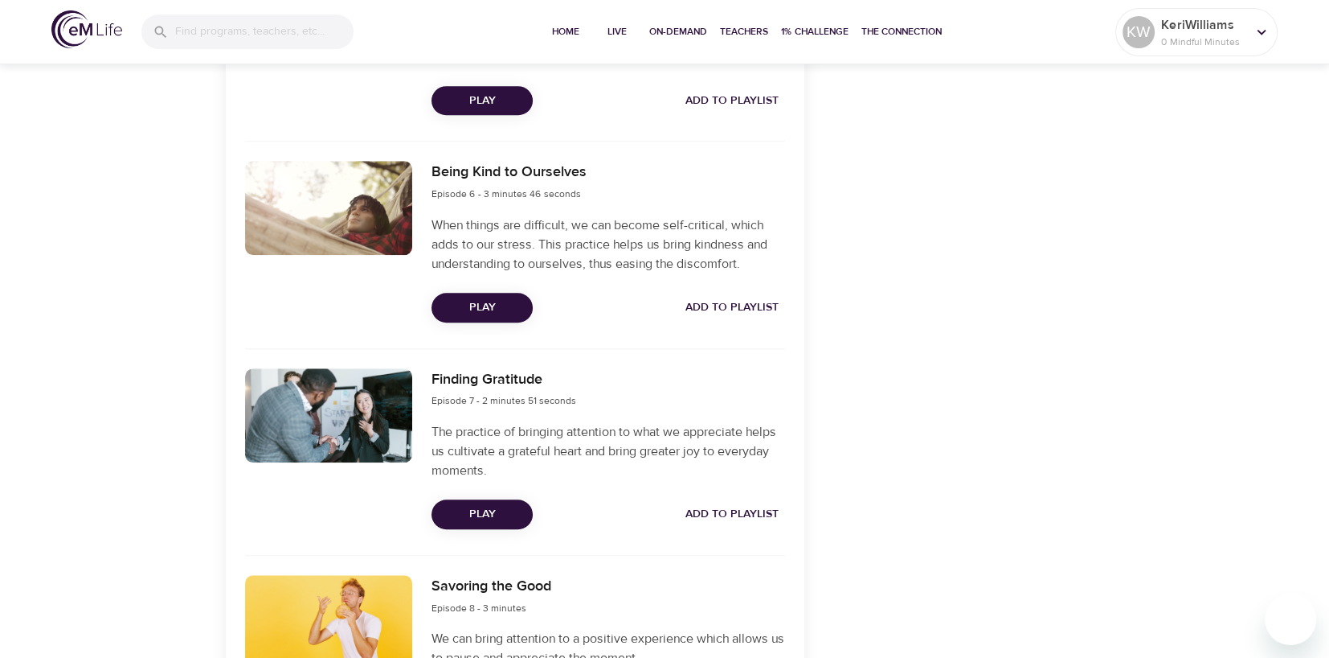
scroll to position [1687, 0]
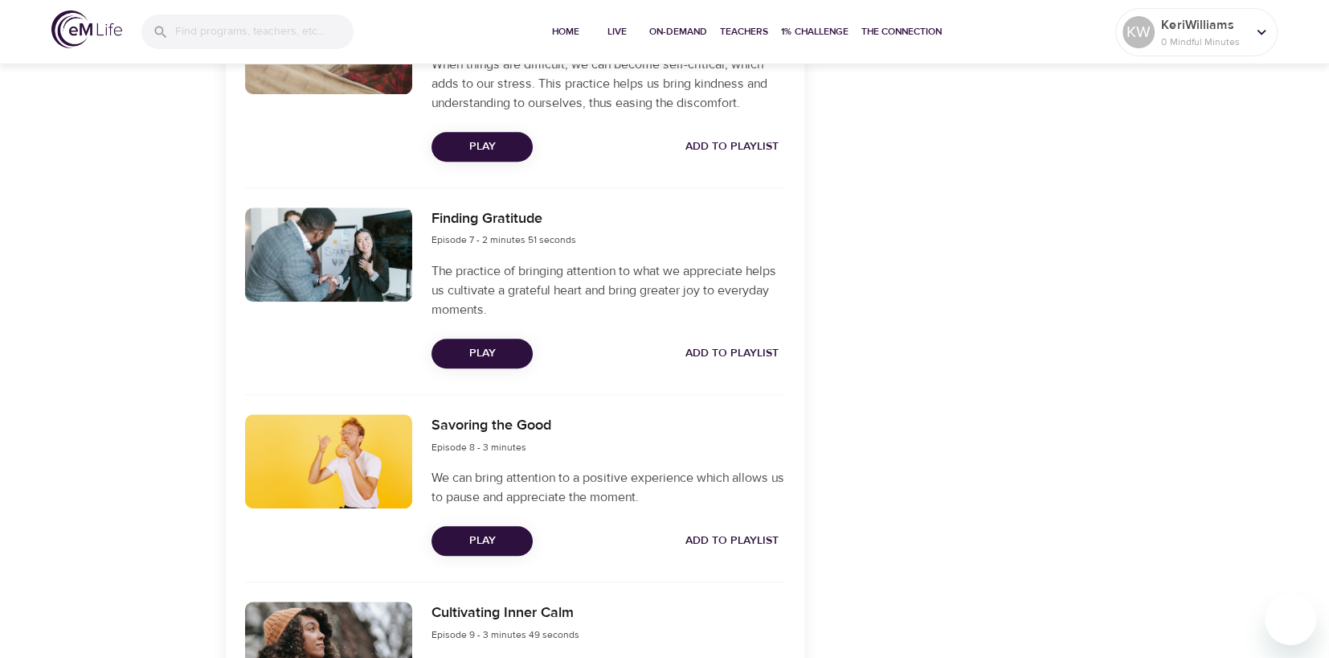
click at [481, 353] on span "Play" at bounding box center [482, 353] width 76 height 20
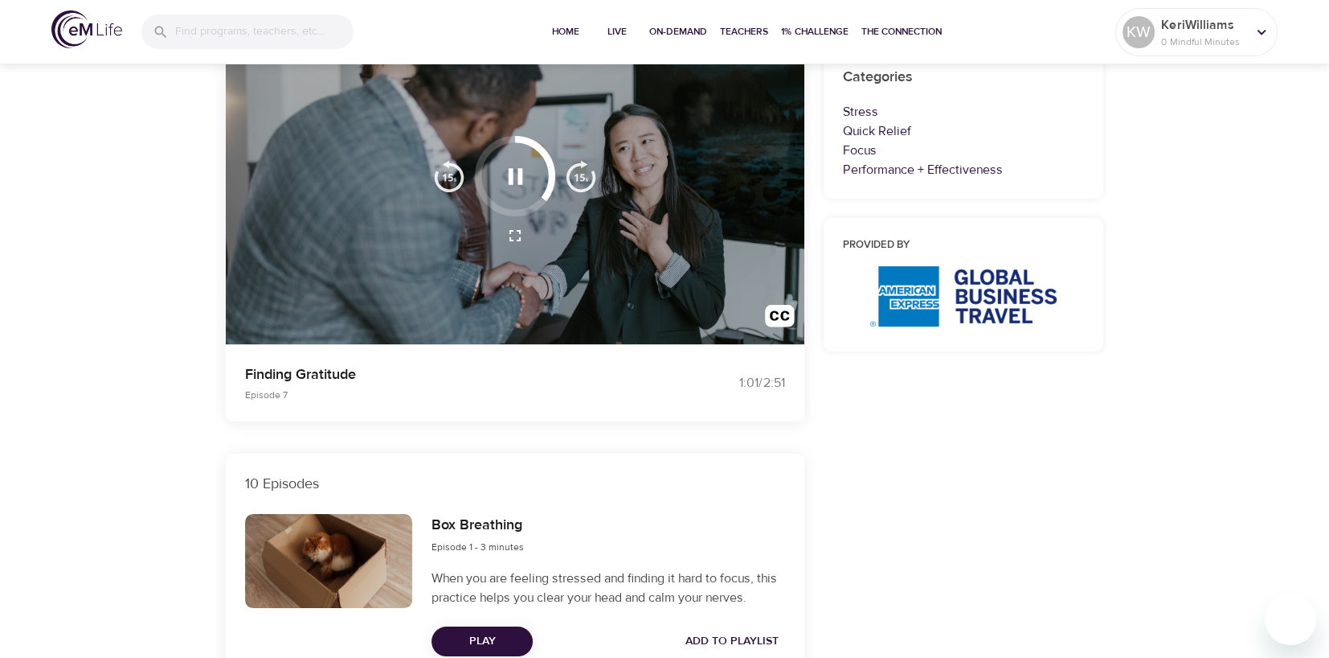
scroll to position [160, 0]
